Goal: Information Seeking & Learning: Learn about a topic

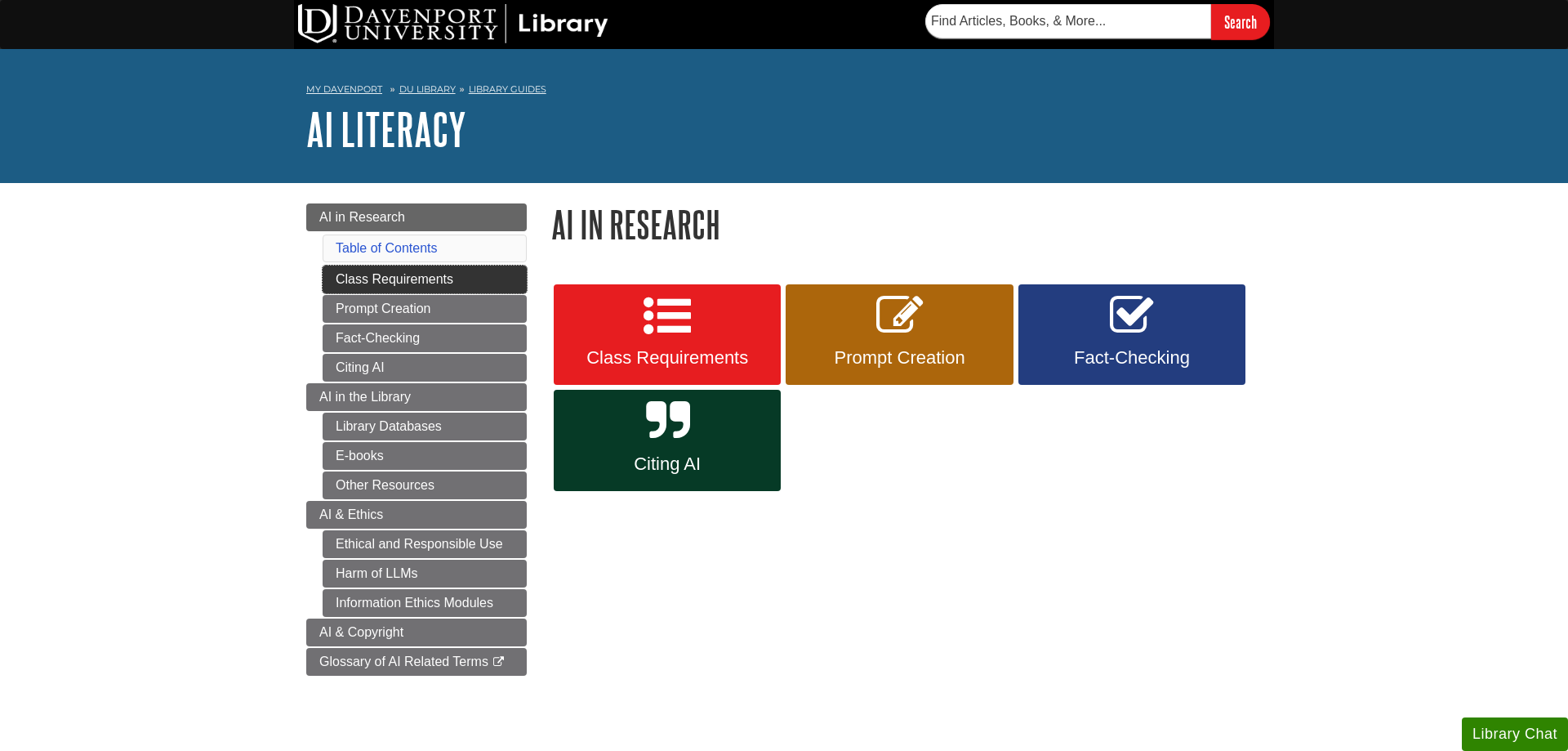
click at [510, 271] on link "Class Requirements" at bounding box center [424, 279] width 205 height 27
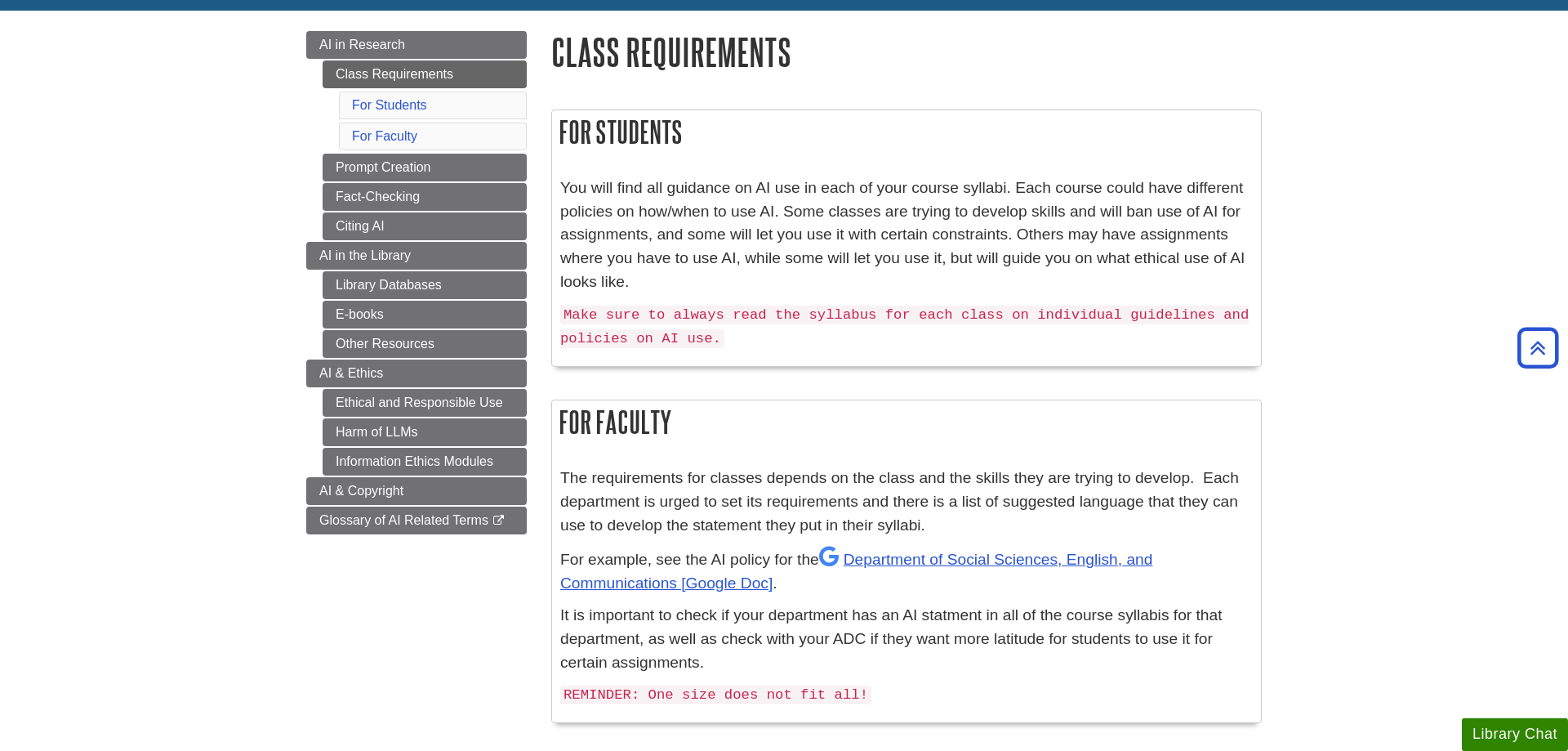
scroll to position [166, 0]
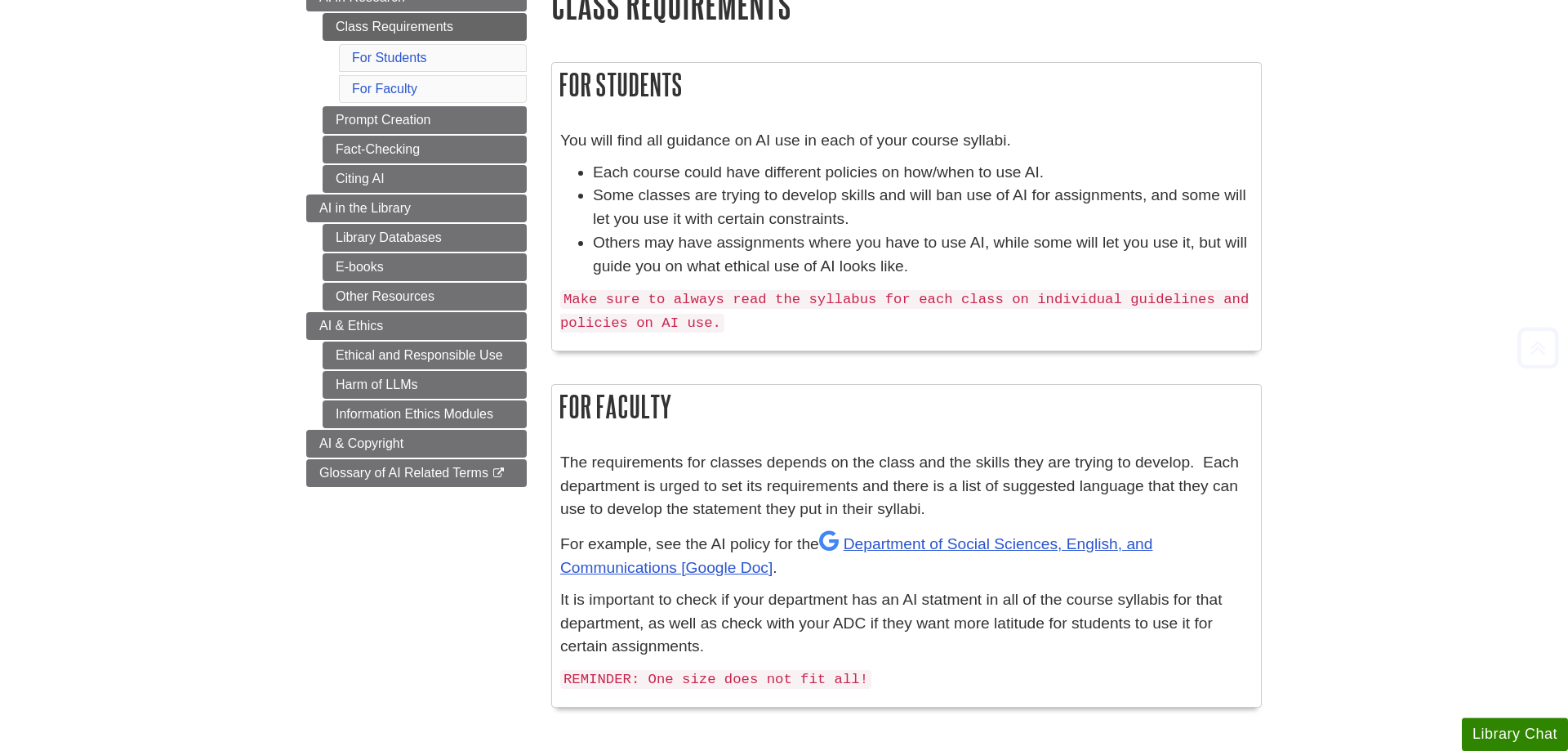
scroll to position [250, 0]
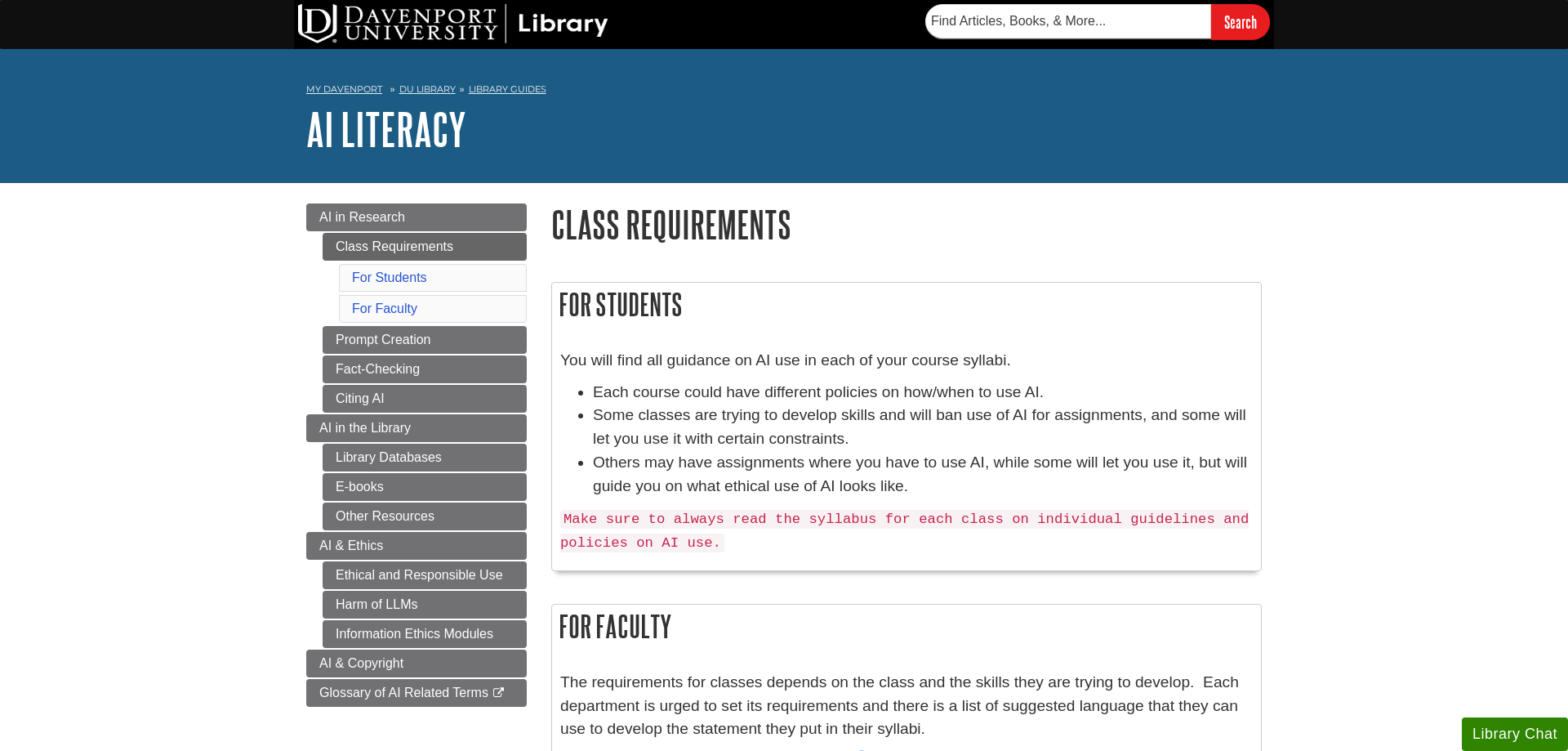
scroll to position [250, 0]
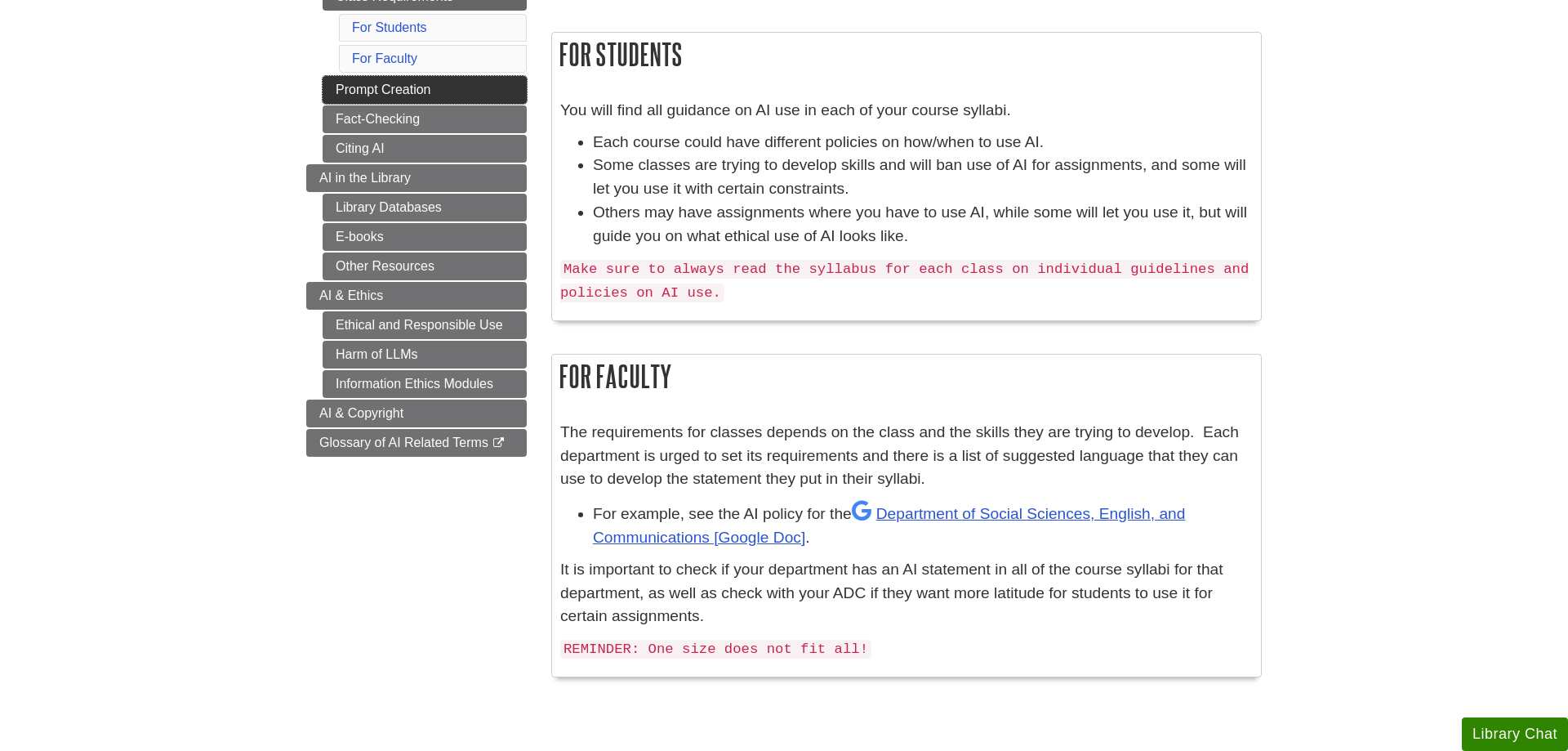
click at [471, 95] on link "Prompt Creation" at bounding box center [424, 90] width 205 height 27
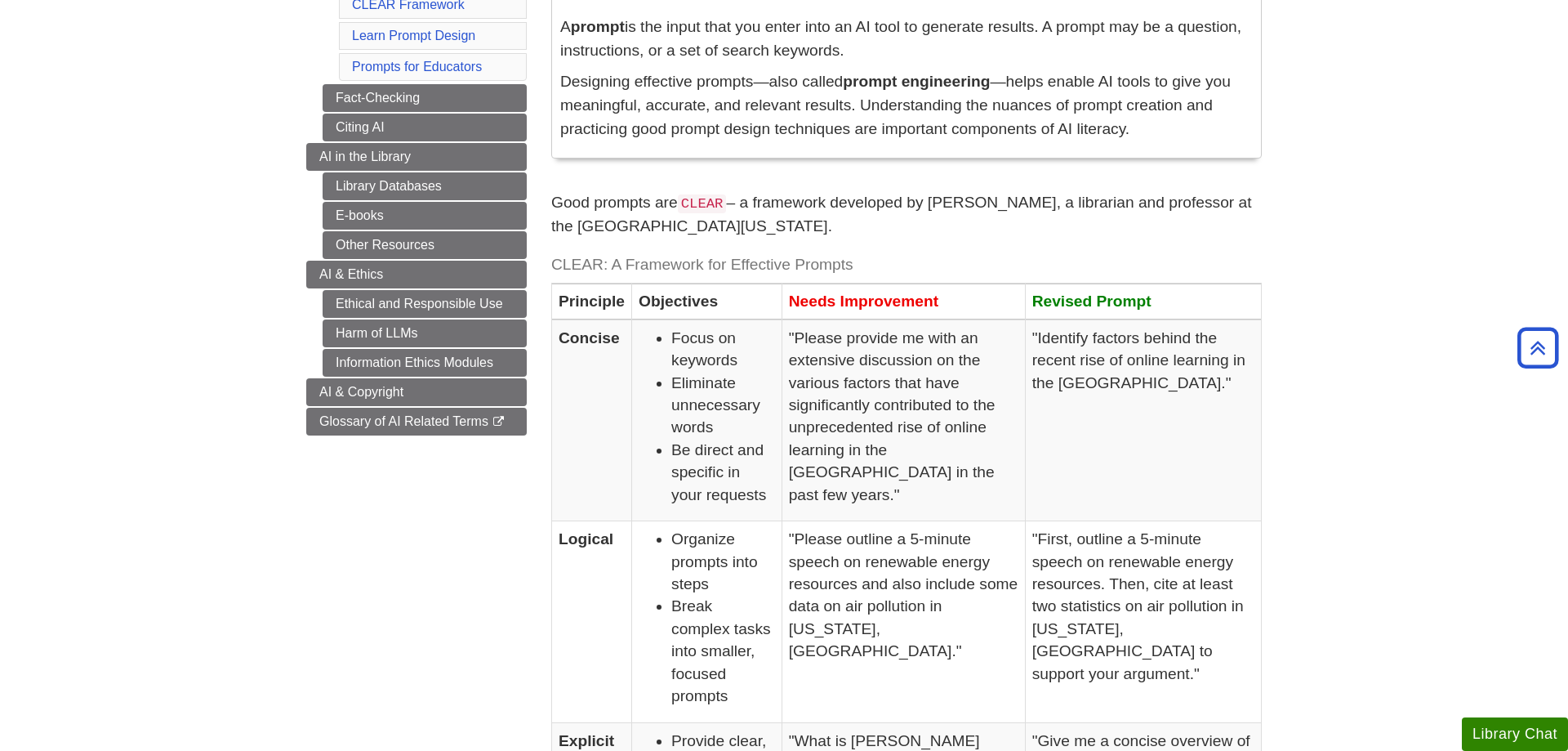
scroll to position [83, 0]
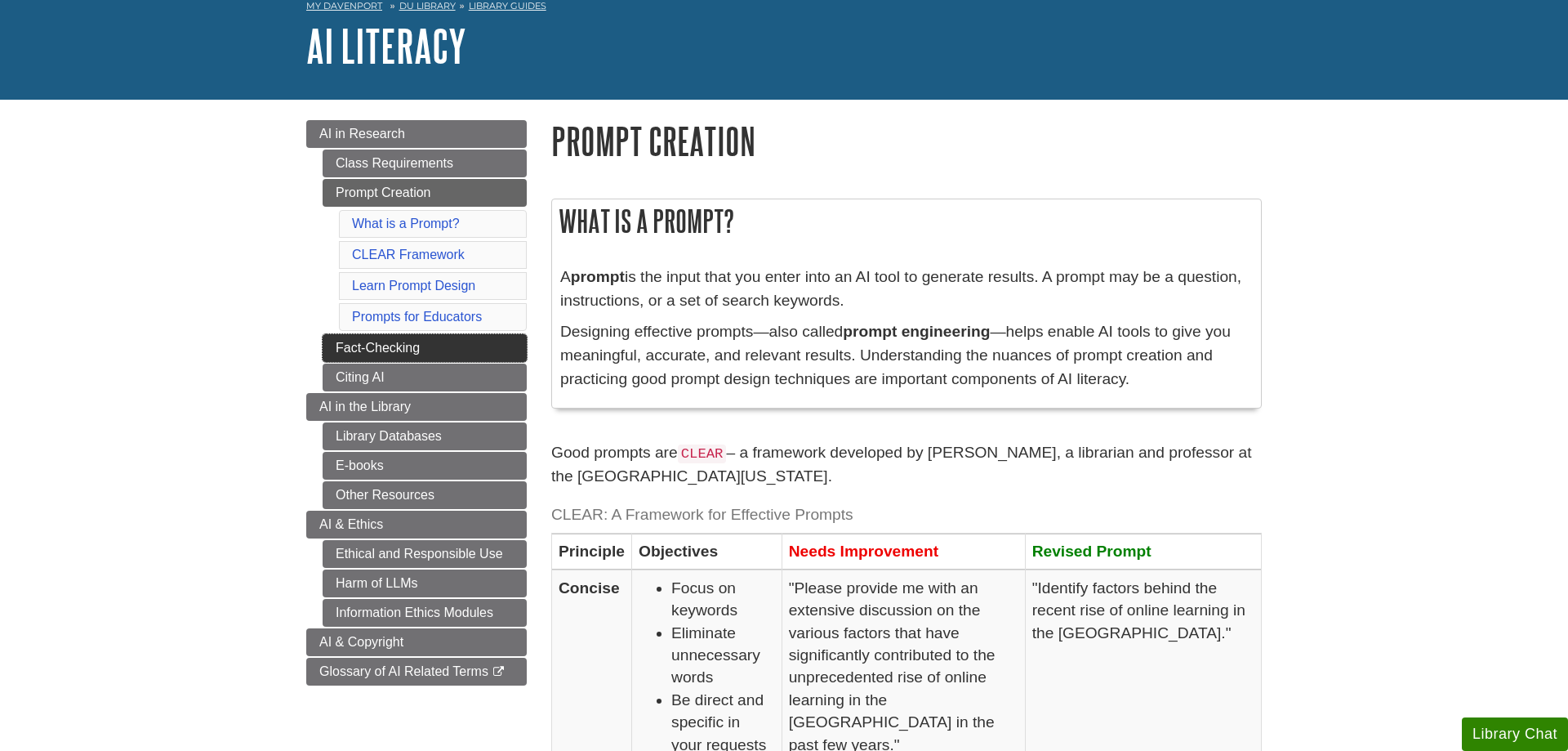
click at [488, 358] on link "Fact-Checking" at bounding box center [424, 348] width 205 height 27
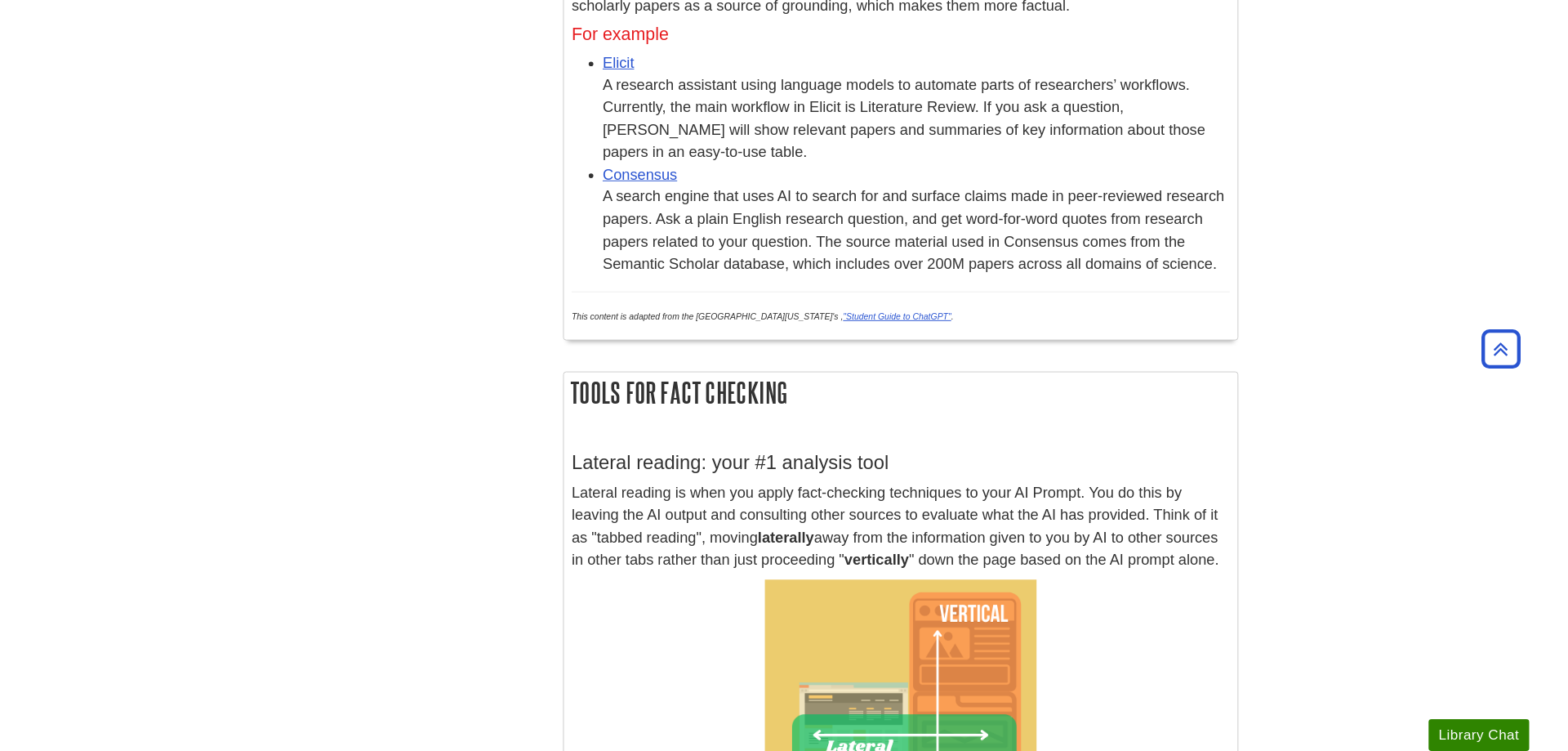
scroll to position [916, 0]
